Goal: Find specific page/section: Find specific page/section

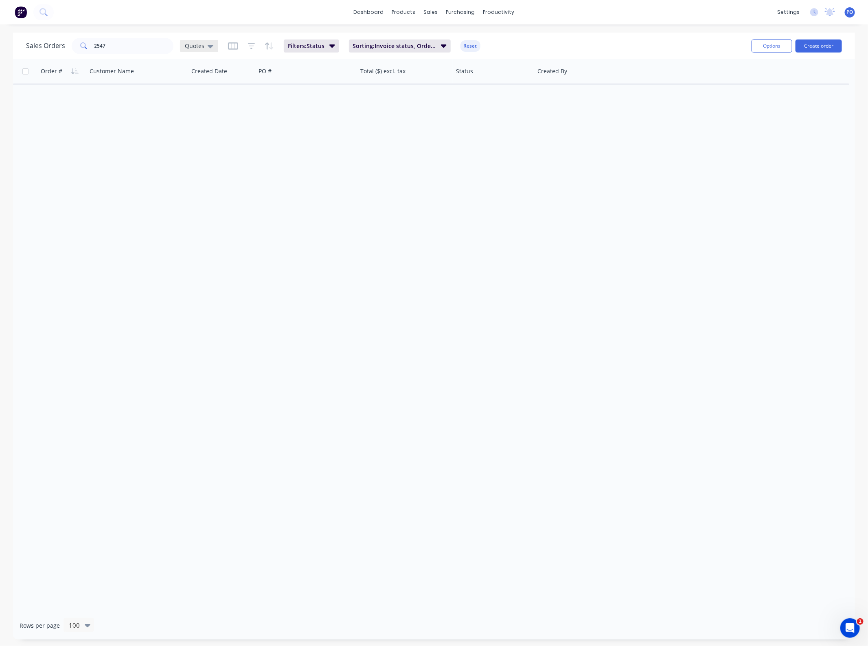
click at [214, 46] on div "Quotes" at bounding box center [199, 46] width 38 height 12
click at [201, 180] on button "Projects" at bounding box center [229, 179] width 93 height 9
click at [116, 51] on input "2547" at bounding box center [133, 46] width 79 height 16
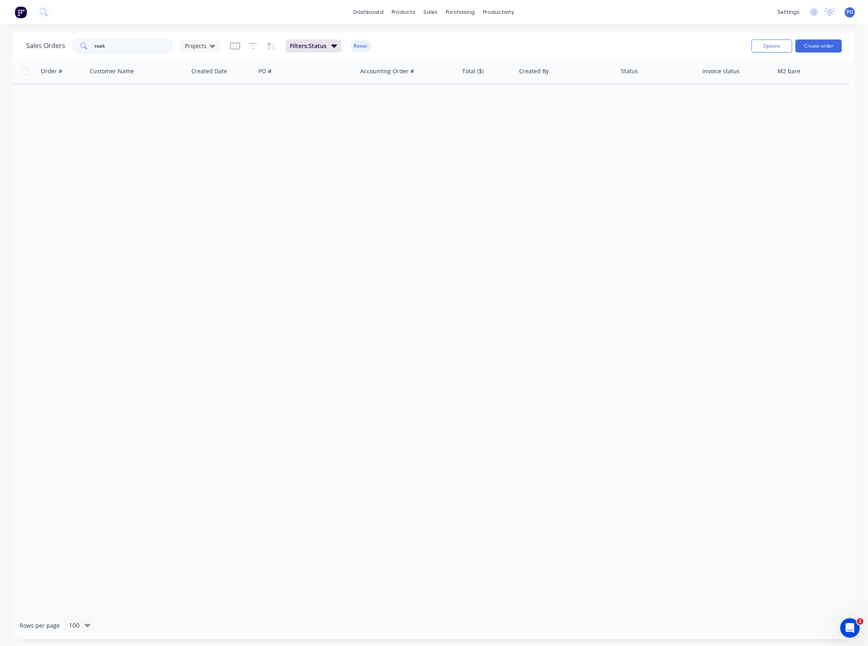
type input "soak"
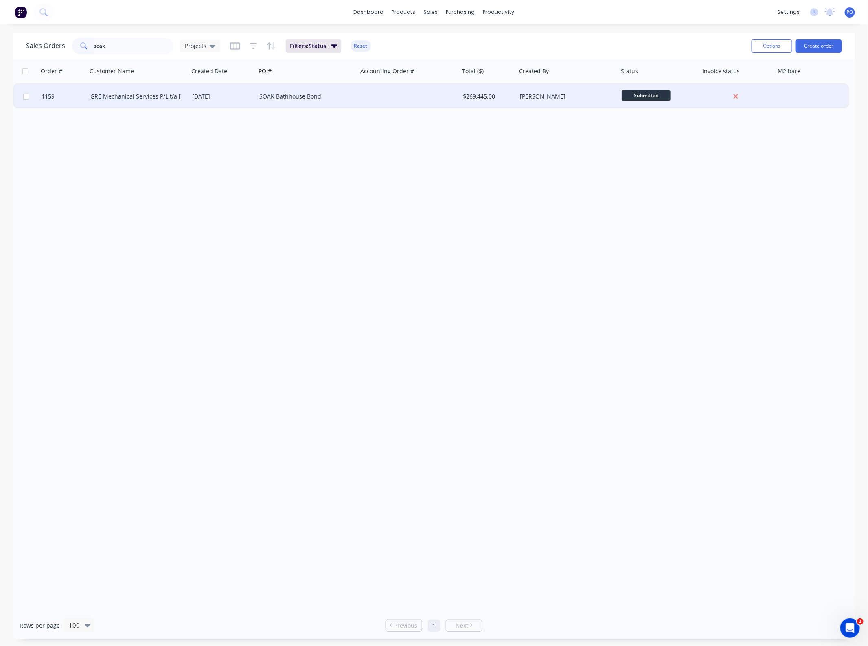
click at [289, 102] on div "SOAK Bathhouse Bondi" at bounding box center [307, 96] width 102 height 24
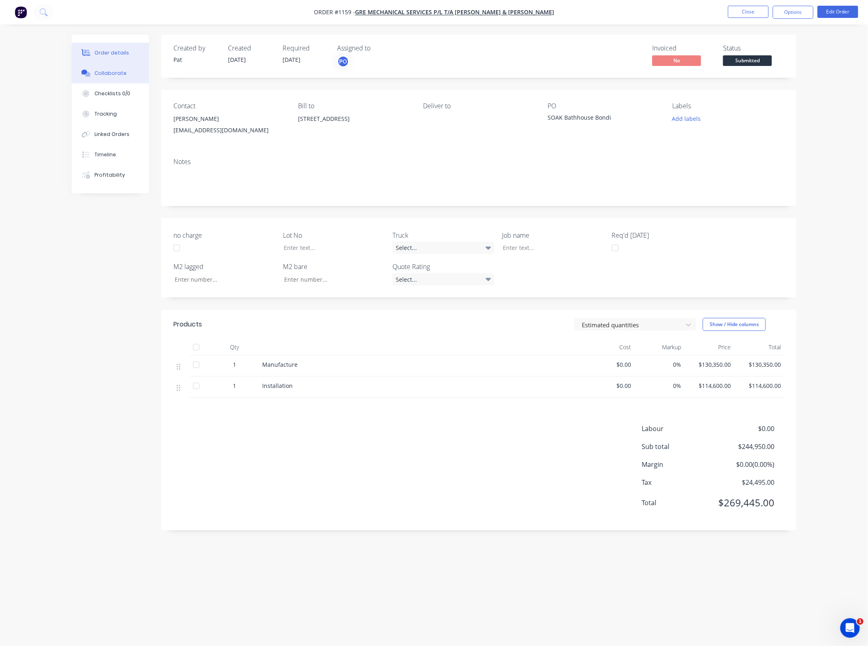
click at [122, 77] on div "Collaborate" at bounding box center [110, 73] width 32 height 7
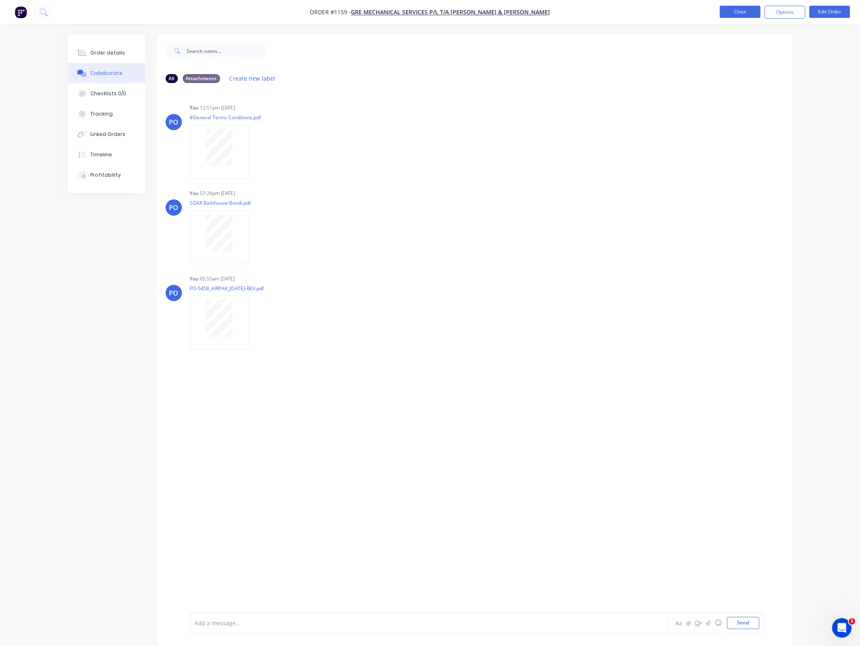
click at [748, 14] on button "Close" at bounding box center [740, 12] width 41 height 12
